Goal: Task Accomplishment & Management: Manage account settings

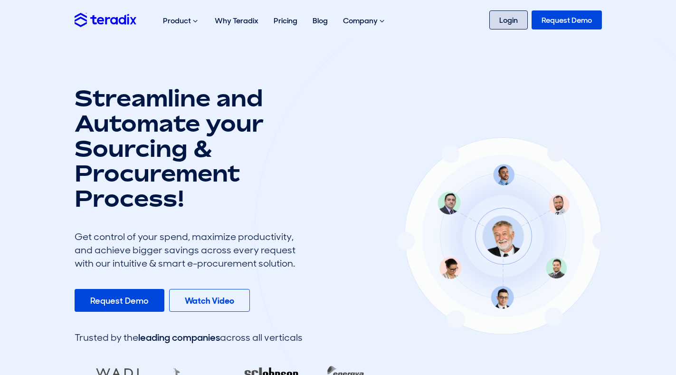
click at [517, 19] on link "Login" at bounding box center [508, 19] width 38 height 19
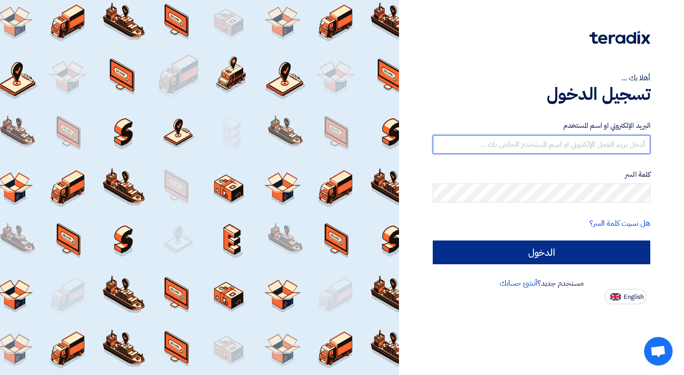
type input "[EMAIL_ADDRESS][DOMAIN_NAME]"
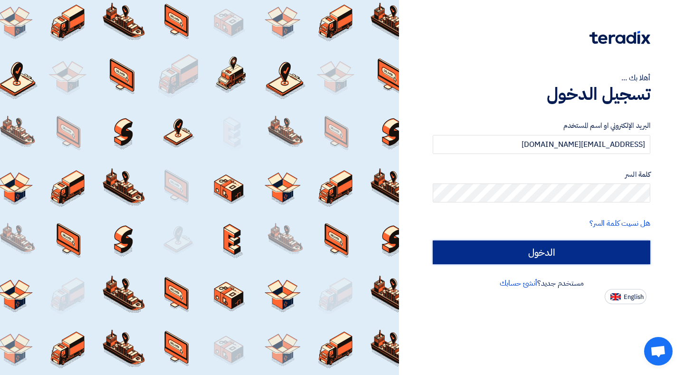
click at [570, 260] on input "الدخول" at bounding box center [540, 252] width 217 height 24
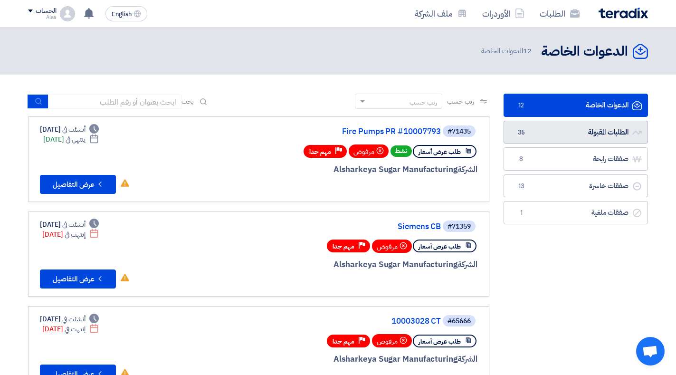
click at [579, 133] on link "الطلبات المقبولة الطلبات المقبولة 35" at bounding box center [575, 132] width 144 height 23
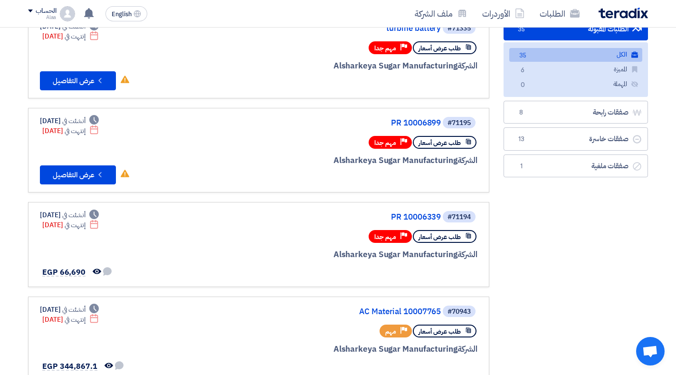
scroll to position [108, 0]
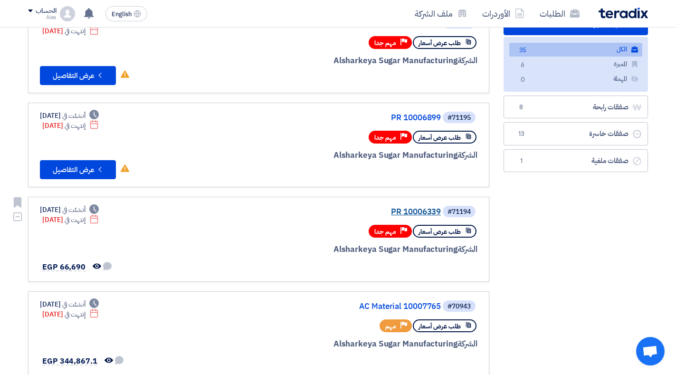
click at [406, 213] on link "PR 10006339" at bounding box center [346, 211] width 190 height 9
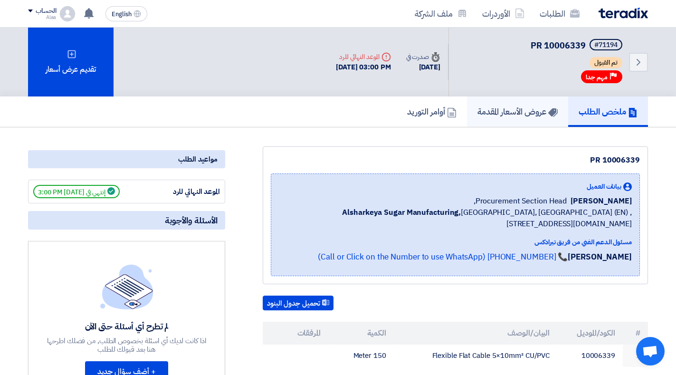
click at [526, 115] on h5 "عروض الأسعار المقدمة" at bounding box center [517, 111] width 80 height 11
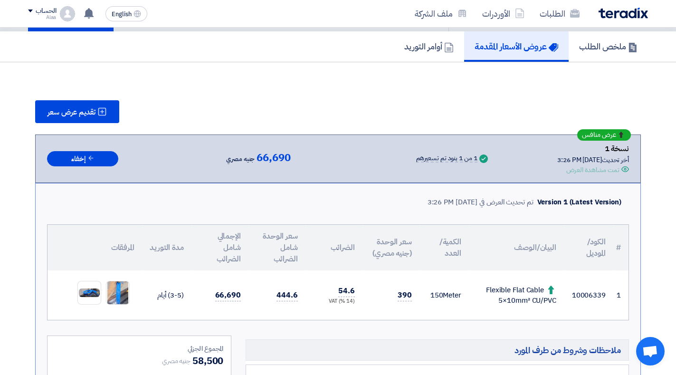
scroll to position [105, 0]
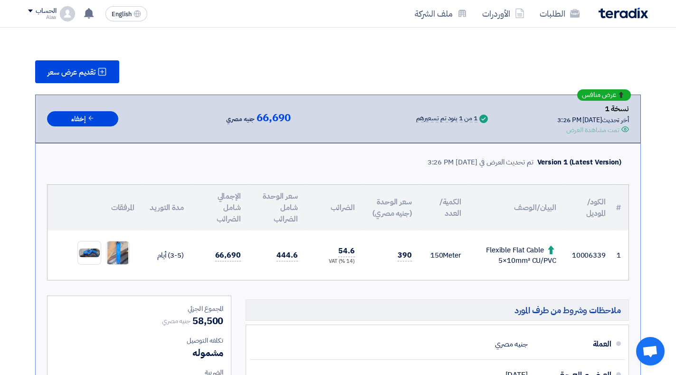
click at [616, 14] on img at bounding box center [622, 13] width 49 height 11
